Goal: Information Seeking & Learning: Check status

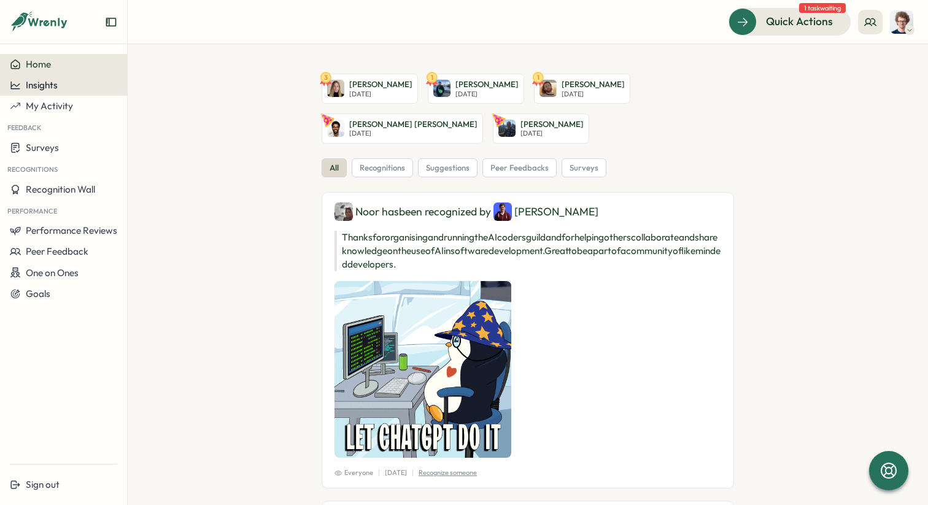
click at [54, 88] on span "Insights" at bounding box center [42, 85] width 32 height 12
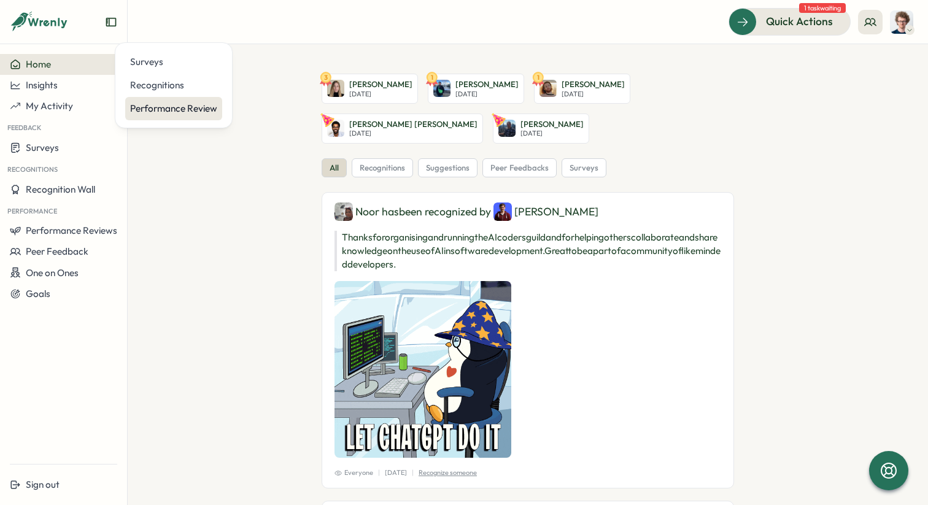
click at [155, 110] on div "Performance Review" at bounding box center [173, 109] width 87 height 14
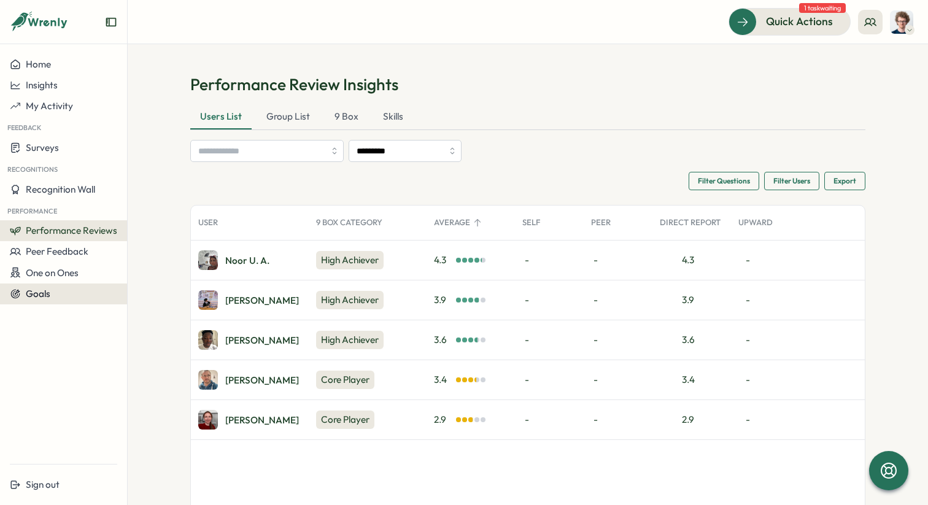
click at [52, 295] on div "Goals" at bounding box center [63, 294] width 107 height 11
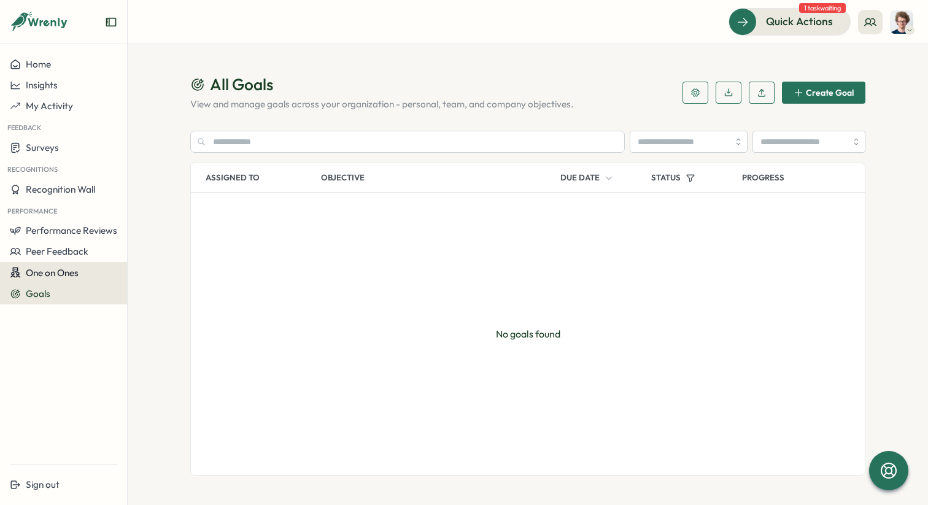
click at [71, 274] on span "One on Ones" at bounding box center [52, 273] width 53 height 12
click at [71, 262] on button "One on Ones" at bounding box center [63, 272] width 127 height 21
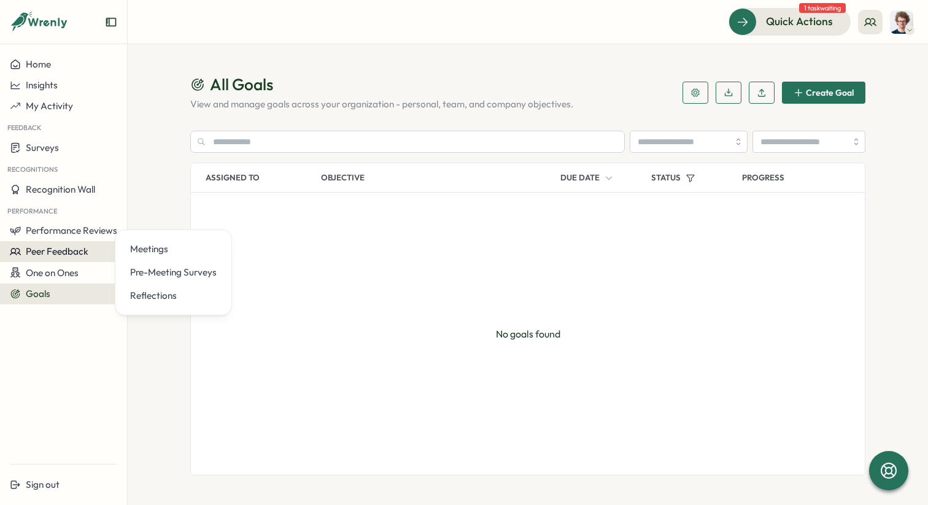
click at [86, 241] on button "Peer Feedback" at bounding box center [63, 251] width 127 height 21
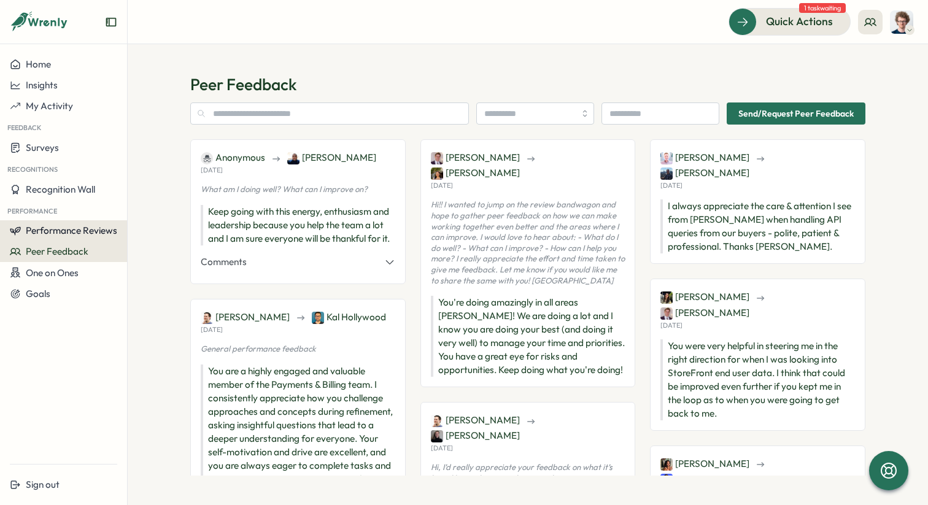
click at [66, 234] on span "Performance Reviews" at bounding box center [71, 231] width 91 height 12
click at [136, 237] on div "Insights" at bounding box center [147, 243] width 34 height 14
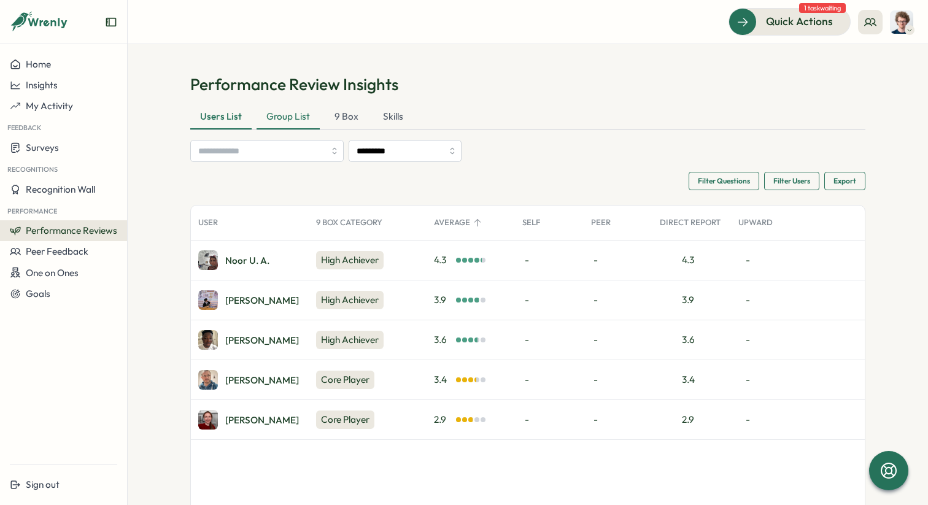
click at [286, 118] on div "Group List" at bounding box center [288, 117] width 63 height 25
click at [53, 69] on div "Home" at bounding box center [63, 64] width 107 height 11
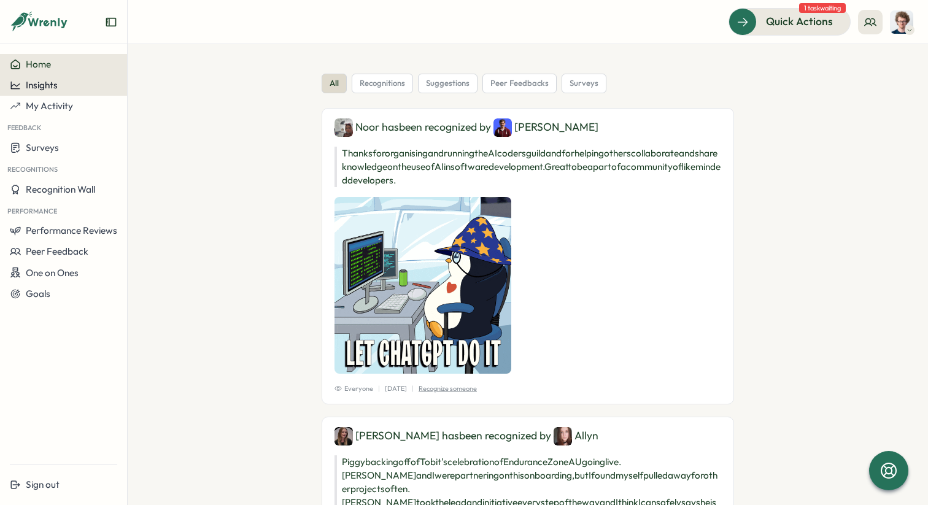
click at [42, 82] on span "Insights" at bounding box center [42, 85] width 32 height 12
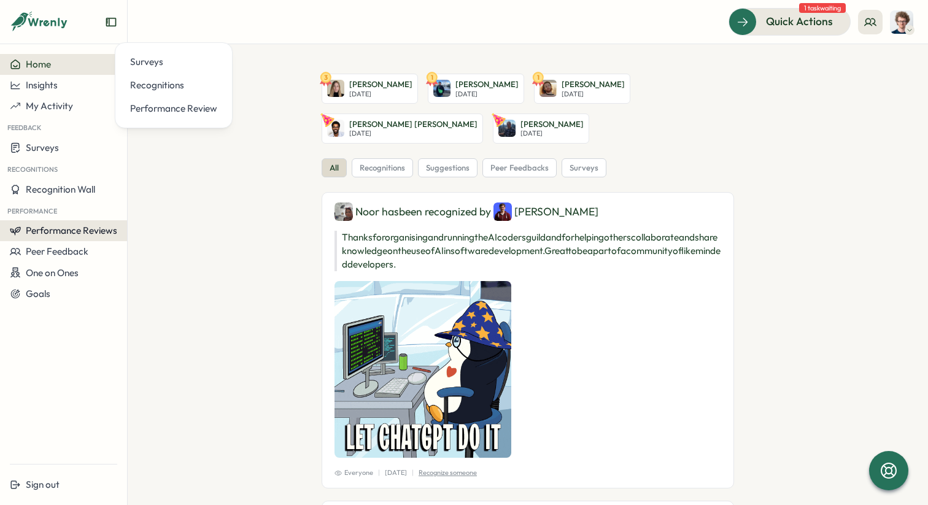
click at [61, 239] on button "Performance Reviews" at bounding box center [63, 230] width 127 height 21
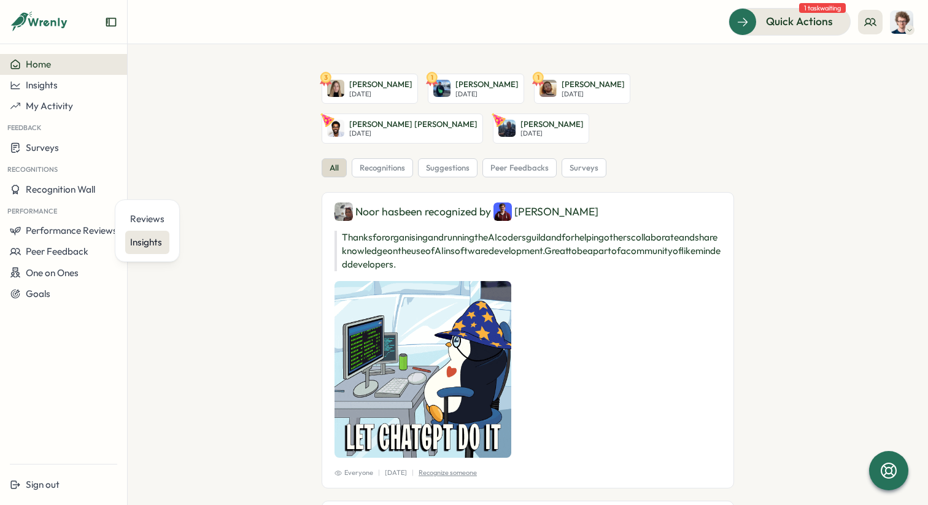
click at [147, 247] on div "Insights" at bounding box center [147, 243] width 34 height 14
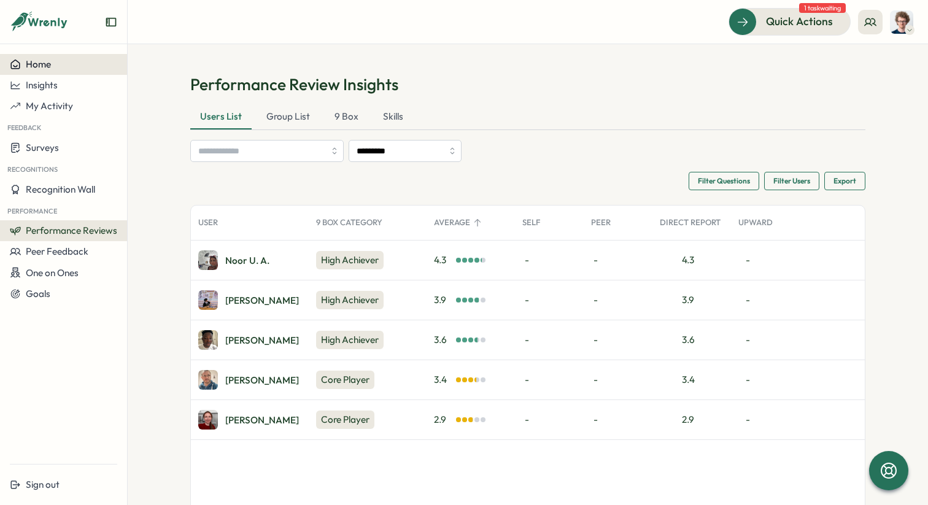
click at [48, 68] on span "Home" at bounding box center [38, 64] width 25 height 12
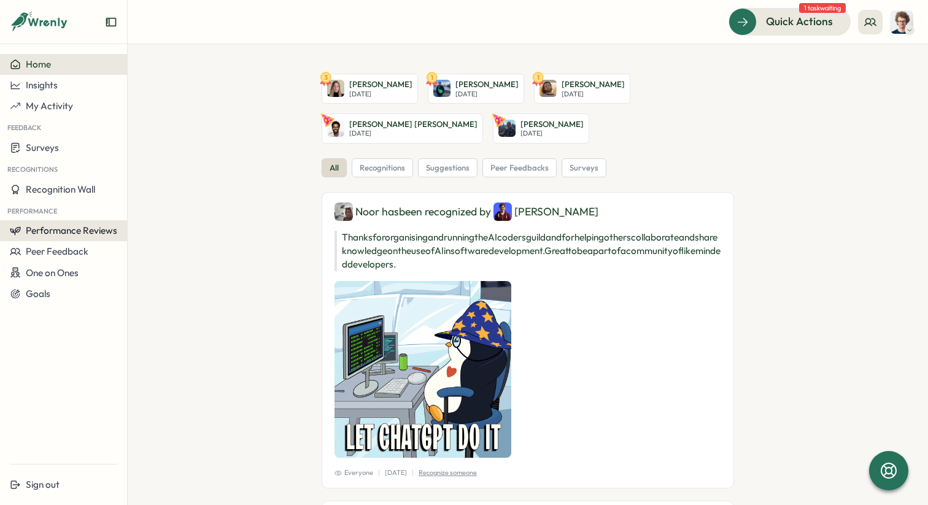
click at [56, 229] on span "Performance Reviews" at bounding box center [71, 231] width 91 height 12
click at [153, 226] on div "Reviews" at bounding box center [147, 219] width 44 height 23
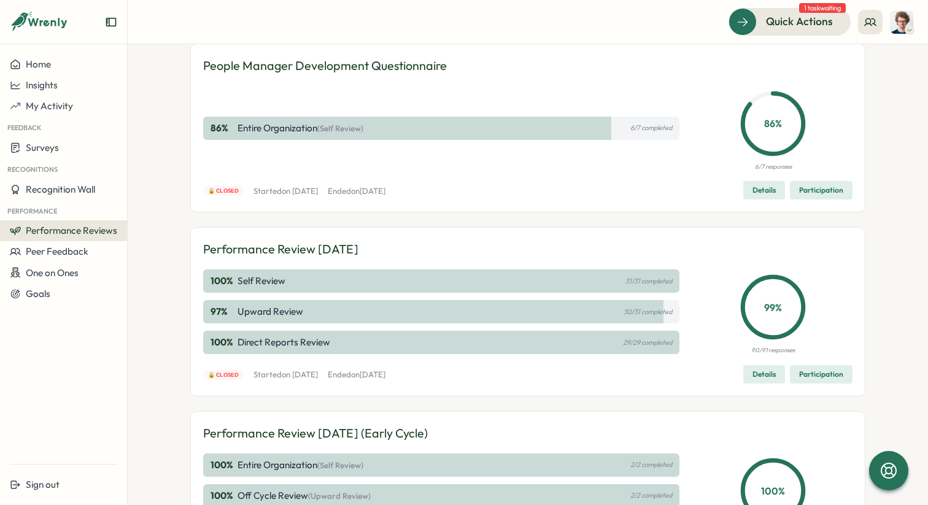
scroll to position [74, 0]
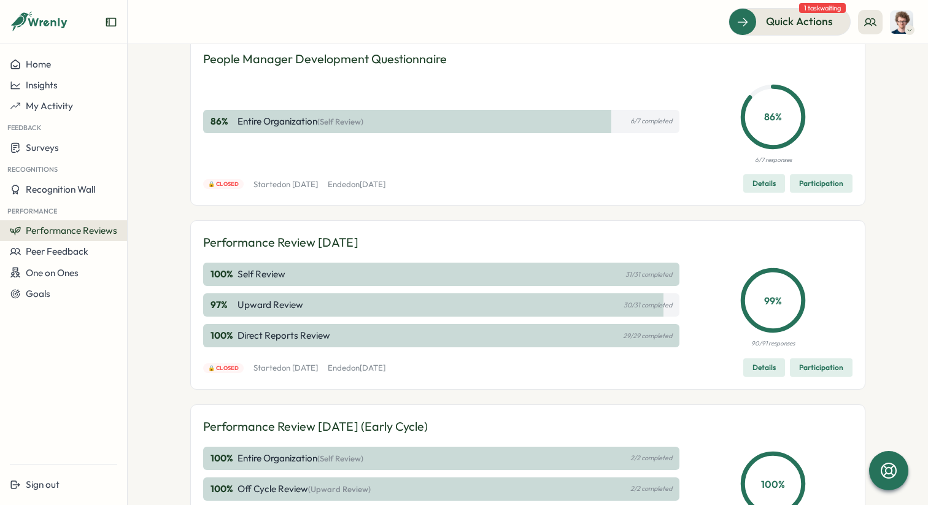
click at [764, 367] on span "Details" at bounding box center [764, 367] width 23 height 17
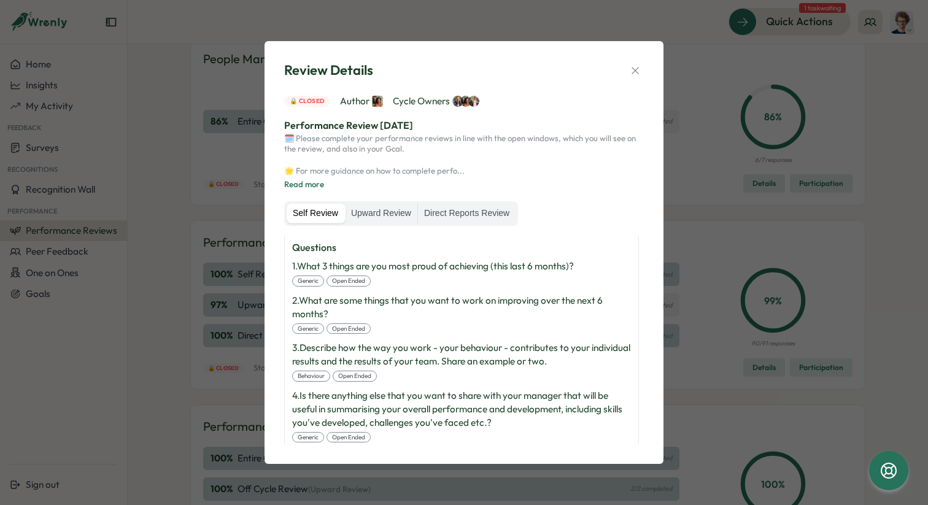
scroll to position [440, 0]
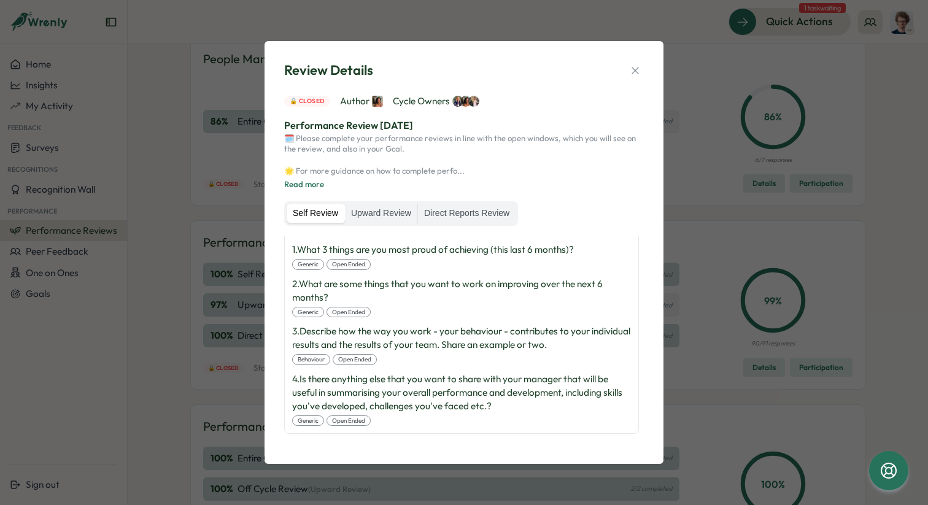
click at [638, 69] on icon "button" at bounding box center [635, 70] width 12 height 12
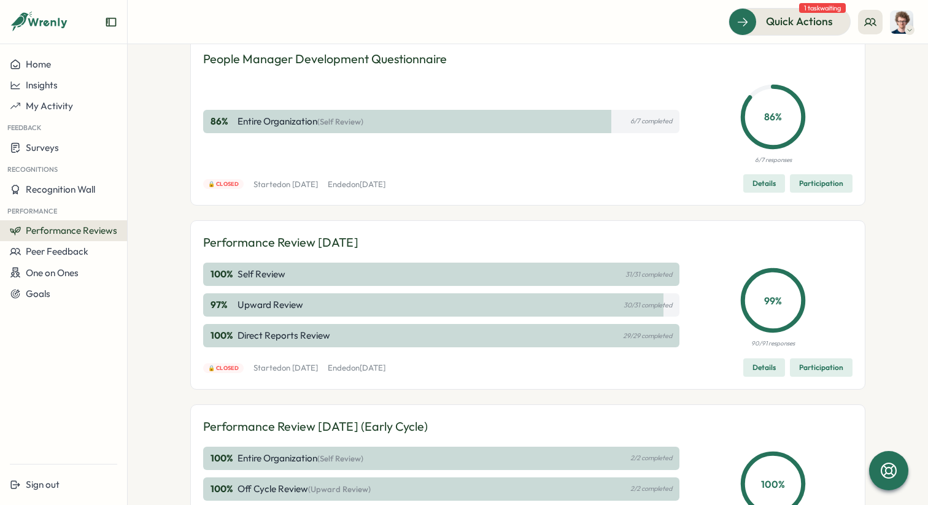
click at [89, 226] on span "Performance Reviews" at bounding box center [71, 231] width 91 height 12
click at [160, 243] on div "Insights" at bounding box center [147, 243] width 34 height 14
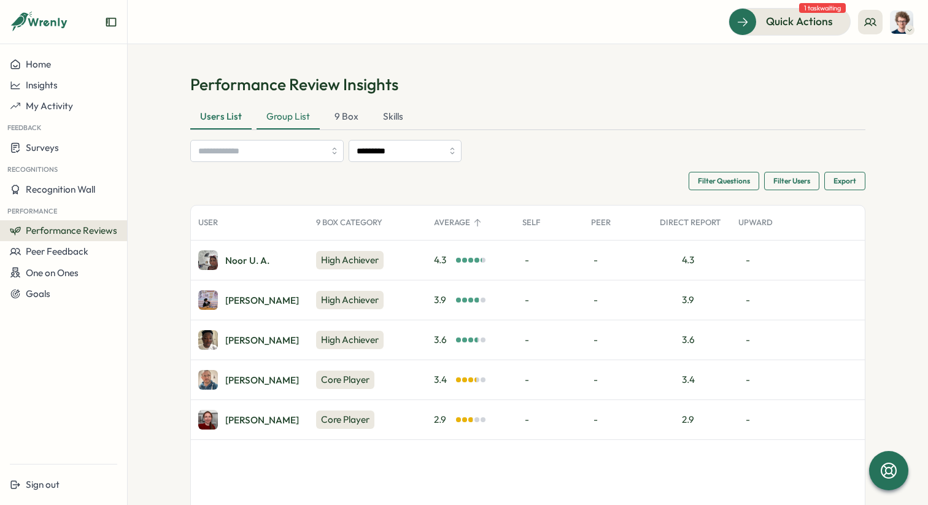
click at [287, 122] on div "Group List" at bounding box center [288, 117] width 63 height 25
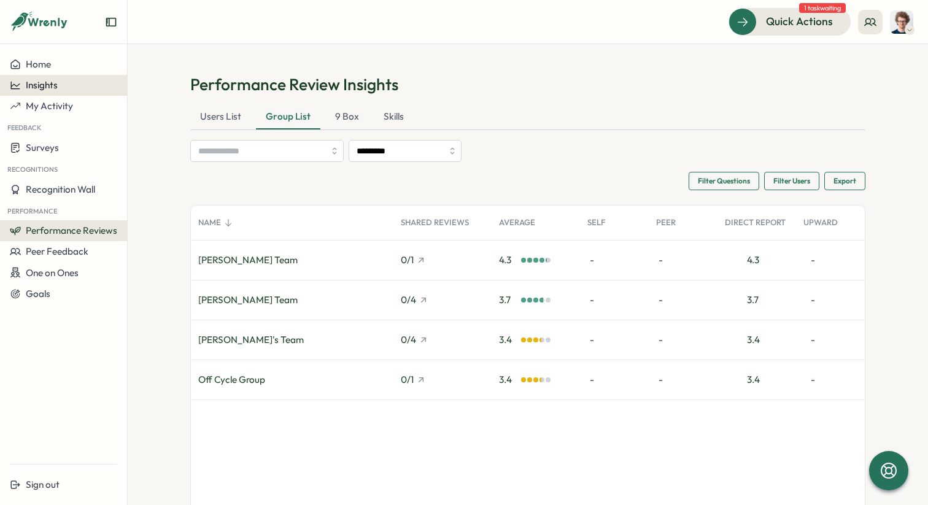
click at [47, 87] on span "Insights" at bounding box center [42, 85] width 32 height 12
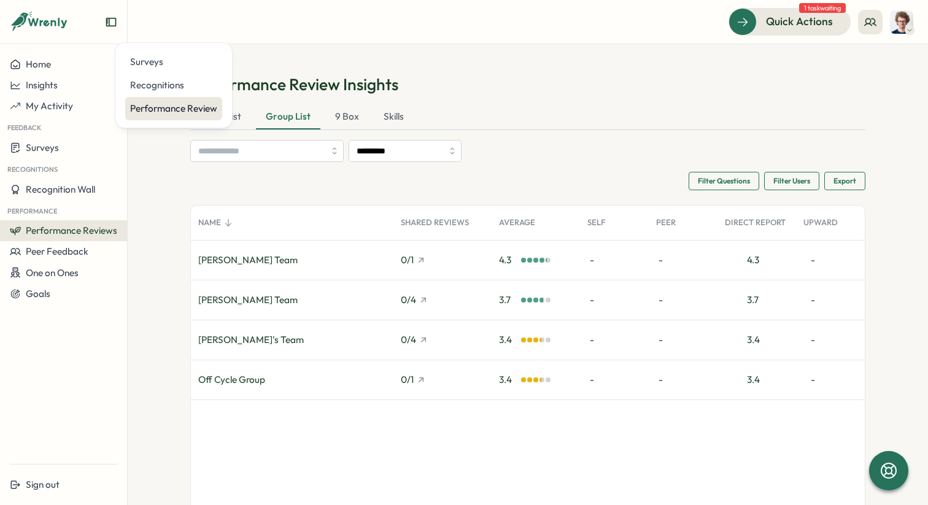
click at [165, 104] on div "Performance Review" at bounding box center [173, 109] width 87 height 14
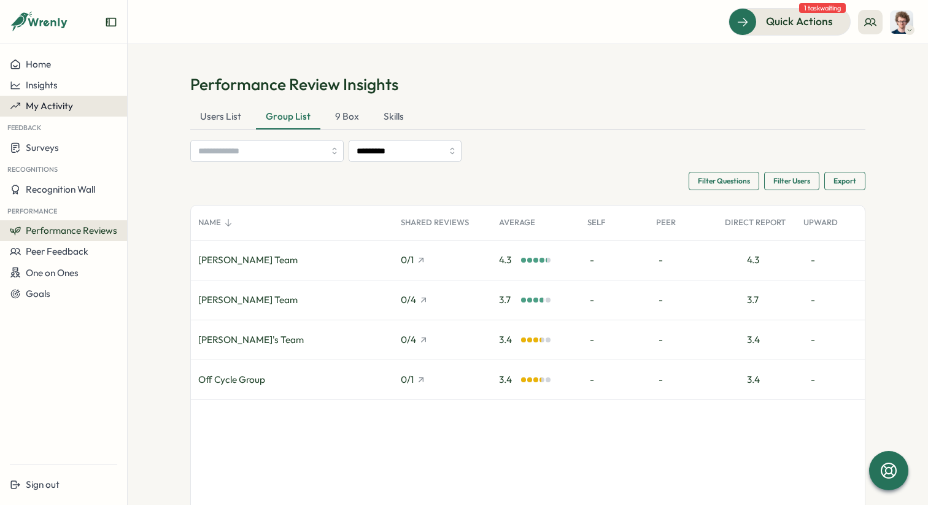
click at [77, 109] on div "My Activity" at bounding box center [63, 106] width 107 height 11
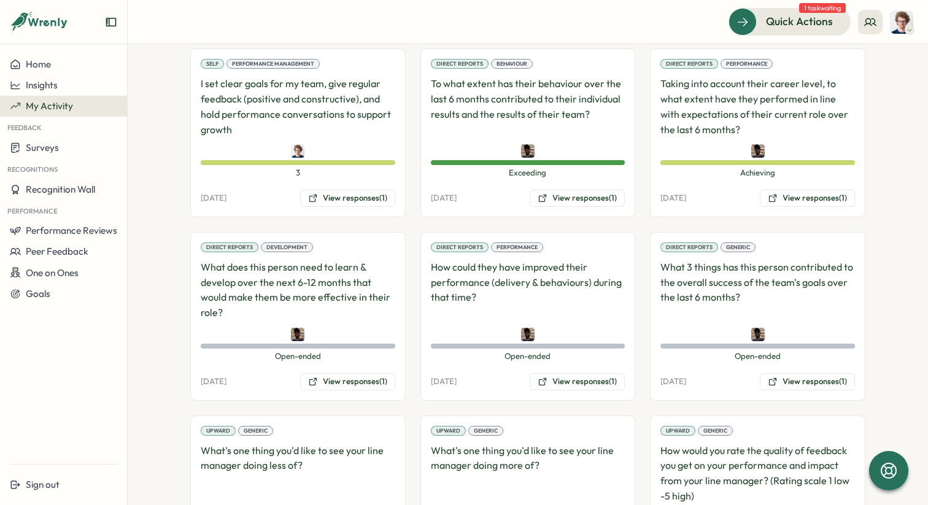
scroll to position [1502, 0]
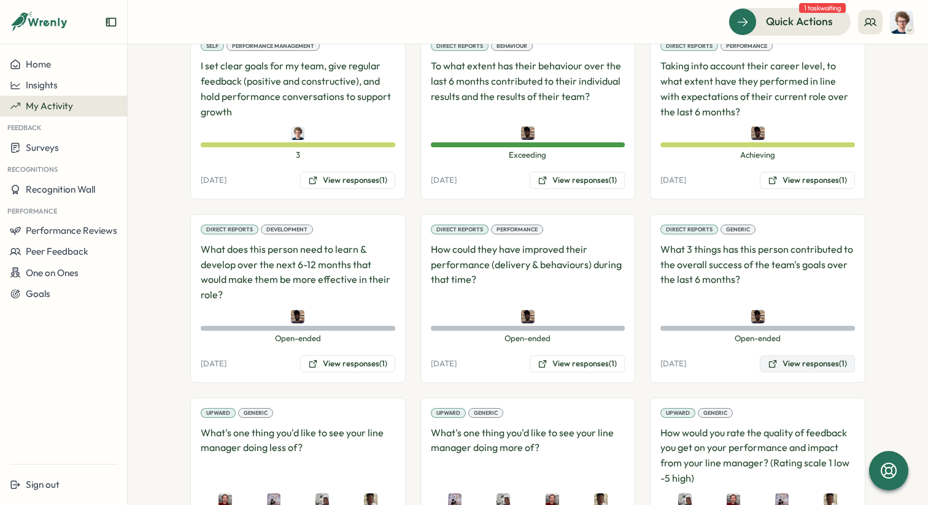
click at [819, 365] on button "View responses (1)" at bounding box center [807, 364] width 95 height 17
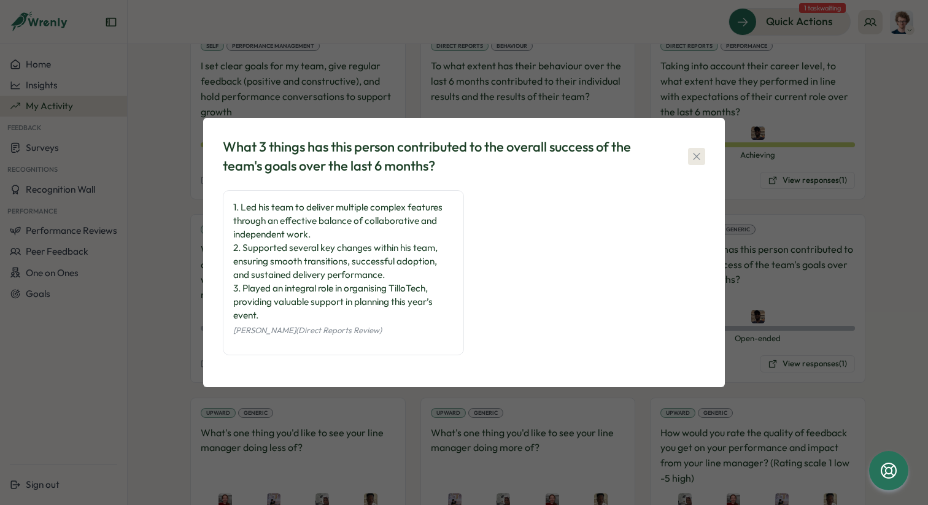
click at [698, 160] on icon "button" at bounding box center [697, 156] width 12 height 12
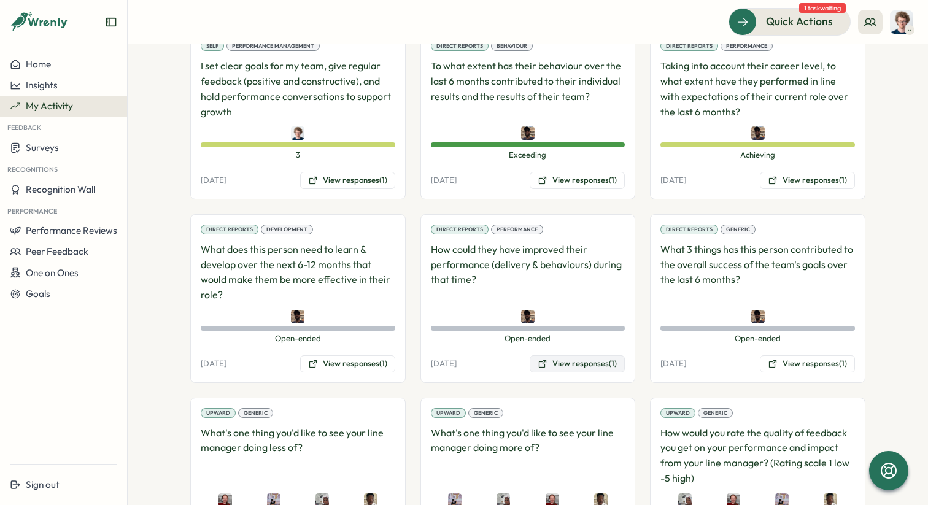
click at [581, 359] on button "View responses (1)" at bounding box center [577, 364] width 95 height 17
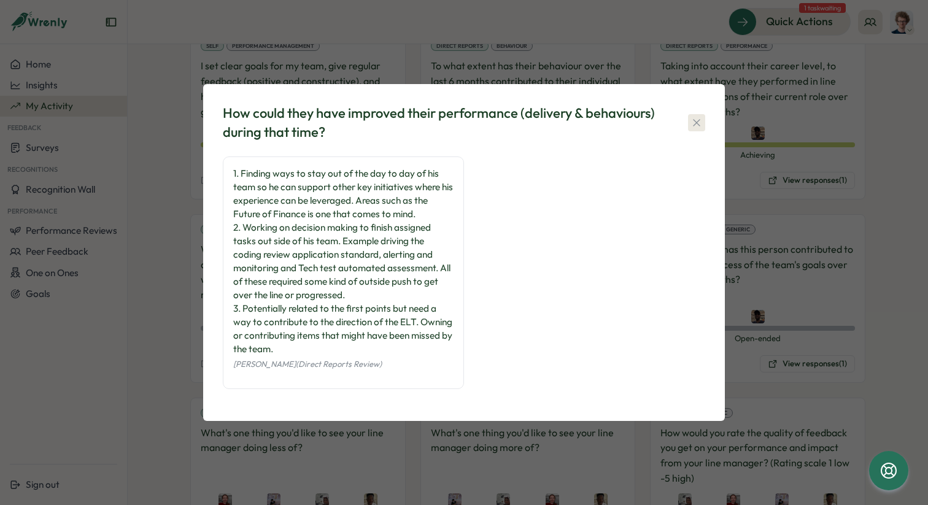
click at [695, 124] on icon "button" at bounding box center [696, 122] width 7 height 7
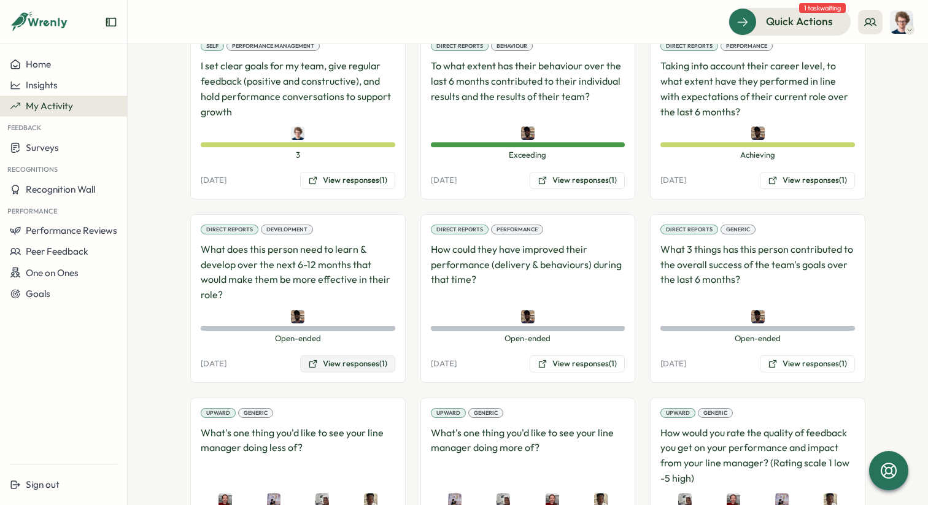
click at [363, 363] on button "View responses (1)" at bounding box center [347, 364] width 95 height 17
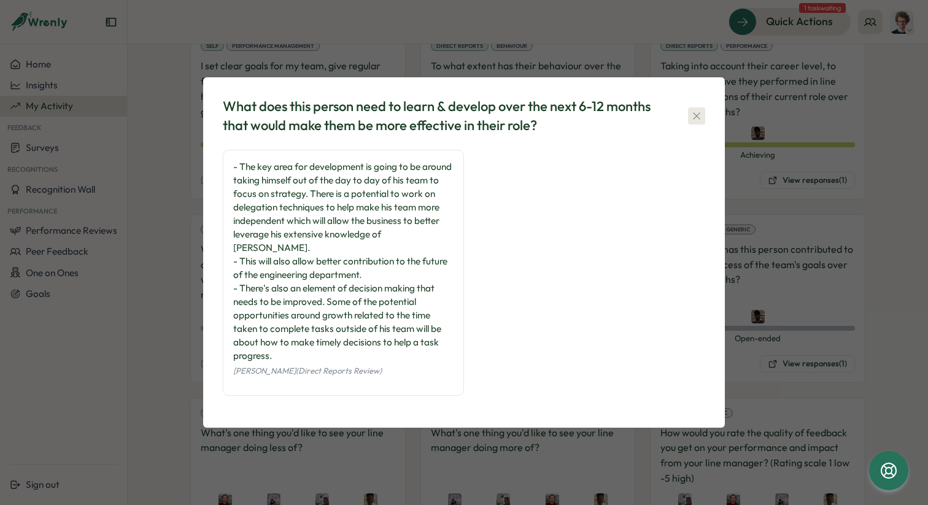
click at [697, 122] on icon "button" at bounding box center [697, 116] width 12 height 12
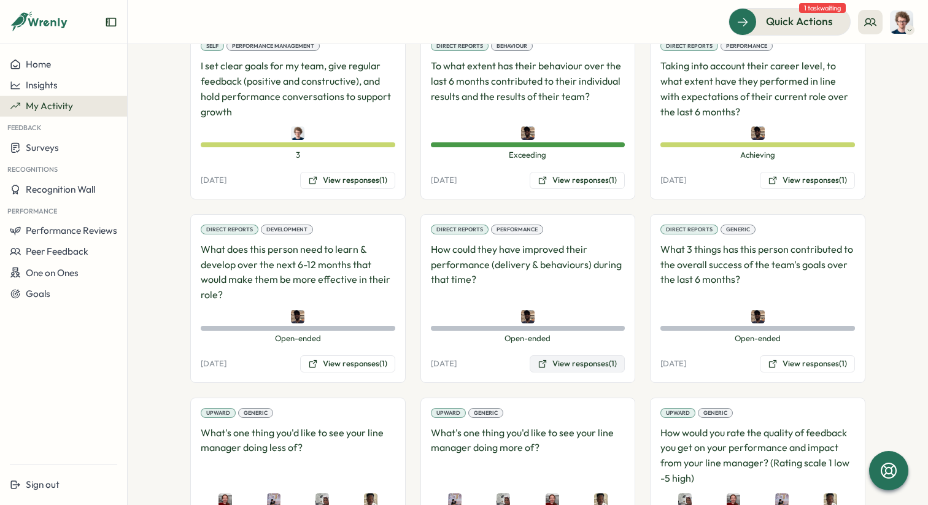
click at [578, 362] on button "View responses (1)" at bounding box center [577, 364] width 95 height 17
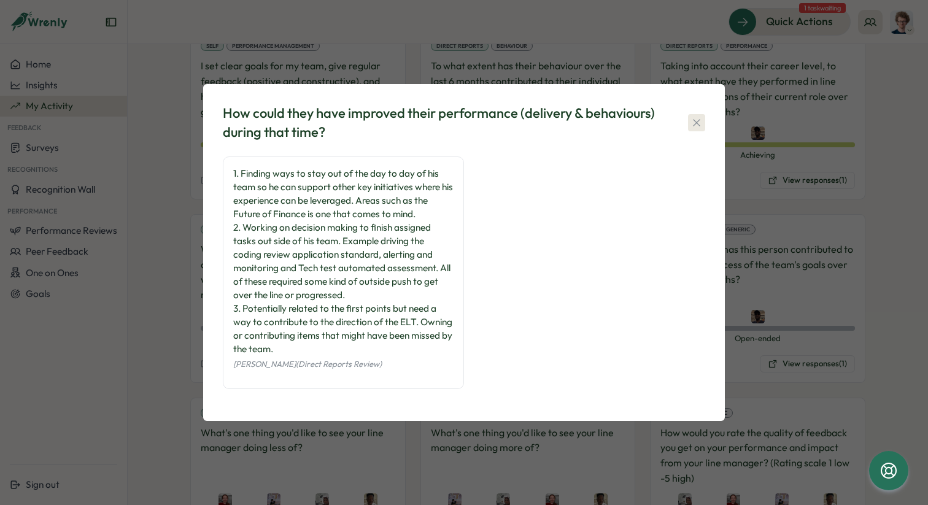
click at [693, 124] on icon "button" at bounding box center [697, 123] width 12 height 12
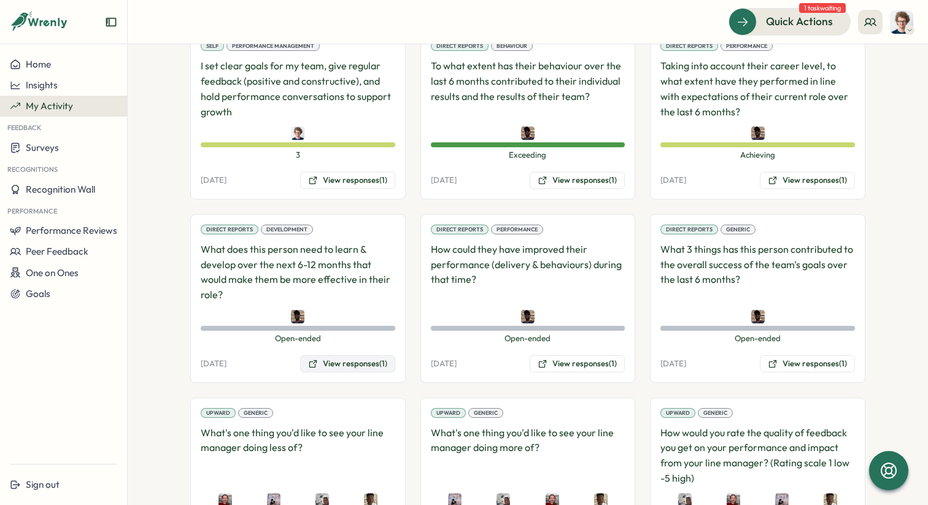
click at [359, 360] on button "View responses (1)" at bounding box center [347, 364] width 95 height 17
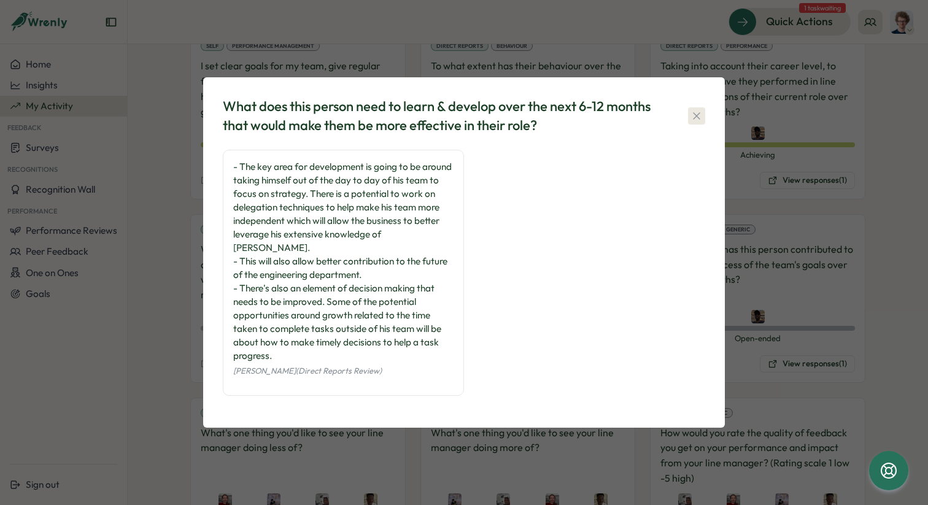
click at [697, 122] on icon "button" at bounding box center [697, 116] width 12 height 12
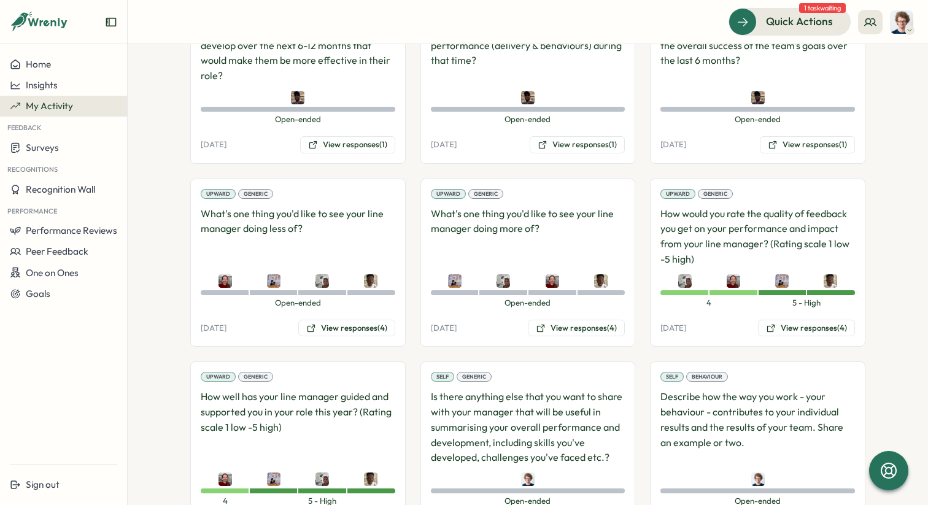
scroll to position [1431, 0]
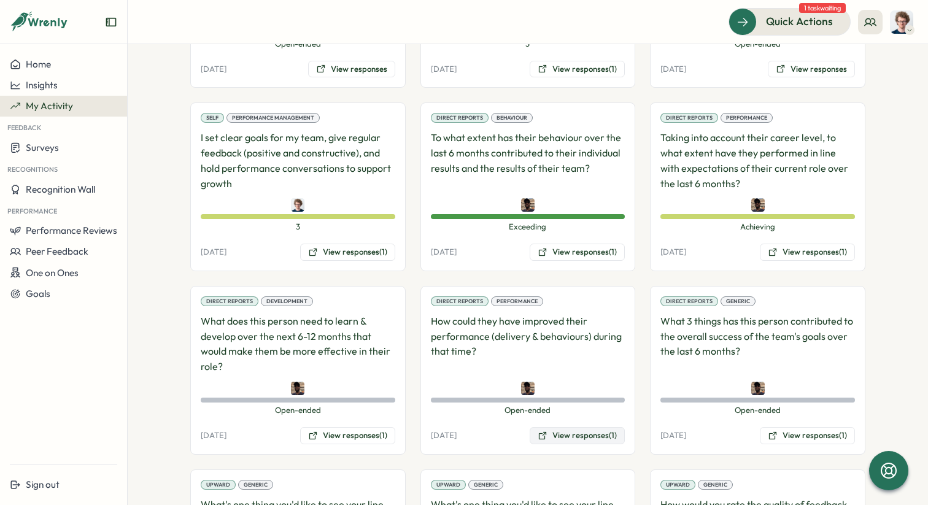
click at [582, 437] on button "View responses (1)" at bounding box center [577, 435] width 95 height 17
